Goal: Task Accomplishment & Management: Complete application form

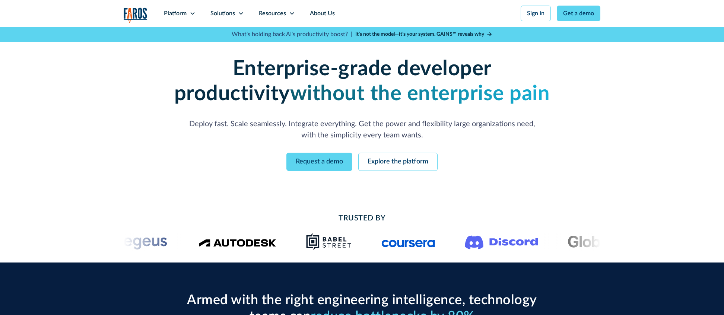
click at [130, 13] on img "home" at bounding box center [136, 14] width 24 height 15
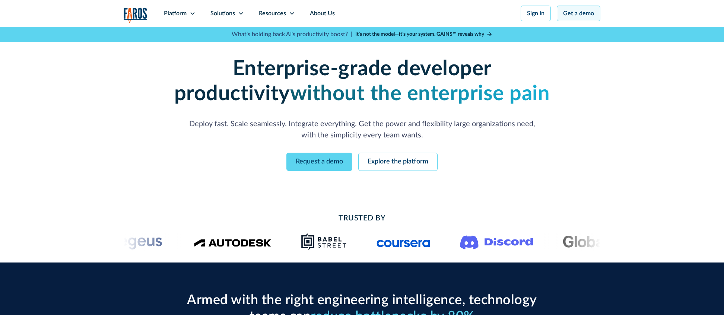
click at [580, 17] on link "Get a demo" at bounding box center [579, 14] width 44 height 16
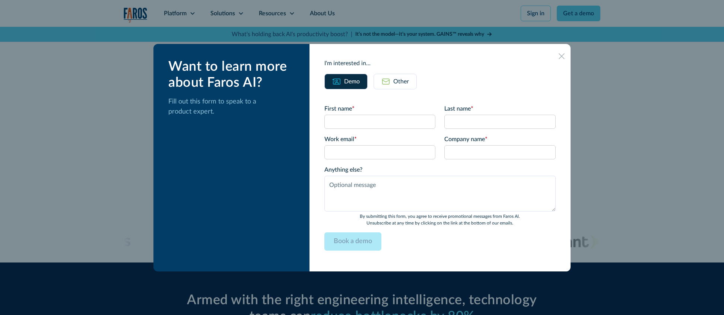
click at [364, 130] on form "First name * Last name * Work email * Please enter a valid business email addre…" at bounding box center [439, 180] width 231 height 152
click at [370, 125] on input "First name *" at bounding box center [379, 122] width 111 height 14
type input "Josh"
type input "Testing"
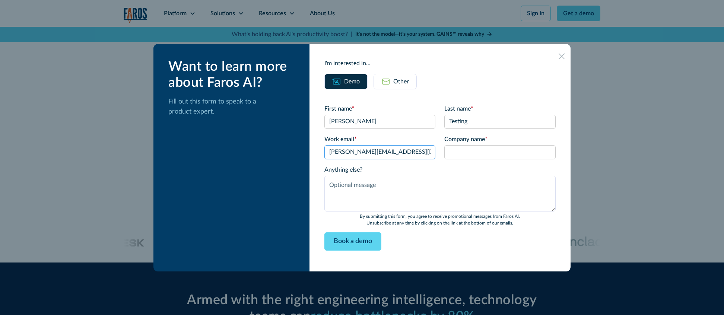
type input "josh@hmpsn.com"
type input "Testing"
click at [228, 206] on div "Want to learn more about Faros AI? Fill out this form to speak to a product exp…" at bounding box center [231, 158] width 156 height 228
click at [439, 252] on form "First name * Josh Last name * Testing Work email * josh@hmpsn.com Please enter …" at bounding box center [439, 180] width 231 height 152
click at [367, 241] on input "Book a demo" at bounding box center [352, 241] width 57 height 18
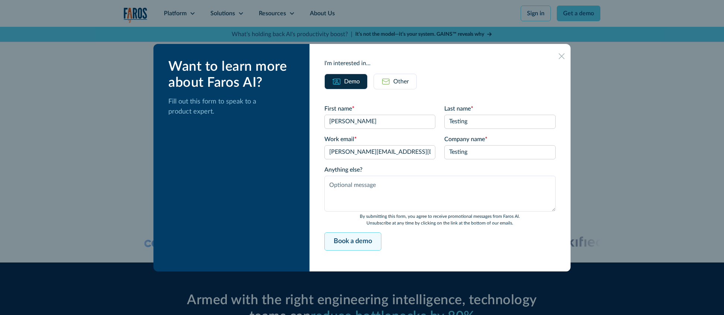
type input "Please wait..."
